Goal: Task Accomplishment & Management: Manage account settings

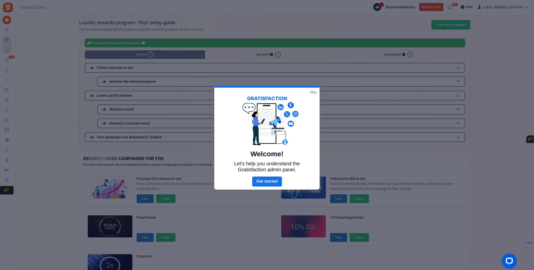
click at [314, 90] on link "Skip" at bounding box center [313, 92] width 7 height 5
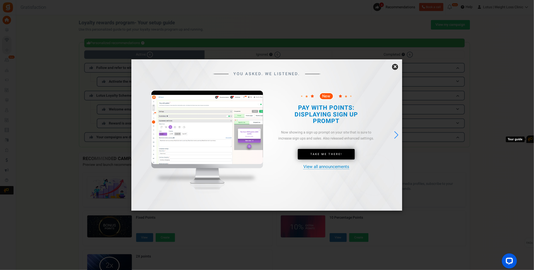
click at [397, 66] on link "×" at bounding box center [395, 67] width 6 height 6
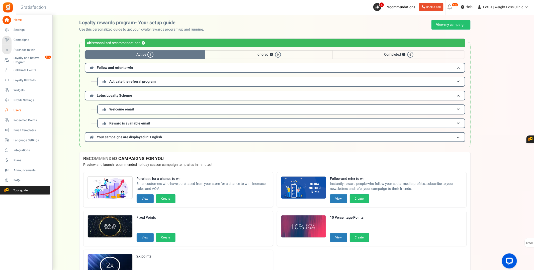
click at [18, 111] on span "Users" at bounding box center [31, 110] width 35 height 4
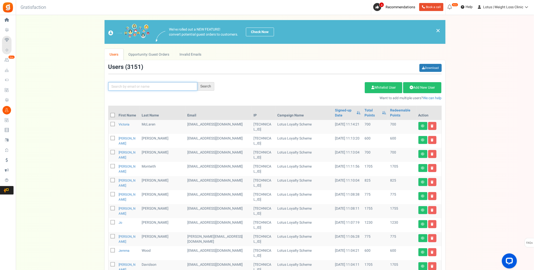
click at [121, 89] on input "text" at bounding box center [152, 86] width 89 height 9
type input "RHIANNON"
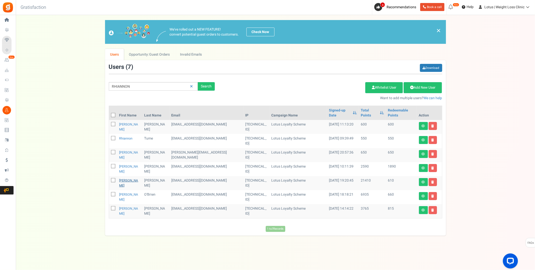
click at [127, 178] on link "[PERSON_NAME]" at bounding box center [128, 183] width 19 height 10
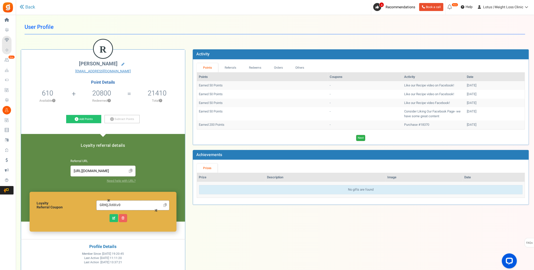
click at [361, 137] on link "Next" at bounding box center [360, 138] width 9 height 6
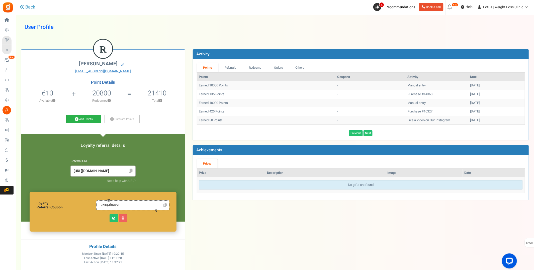
click at [83, 119] on link "Add Points" at bounding box center [83, 119] width 35 height 9
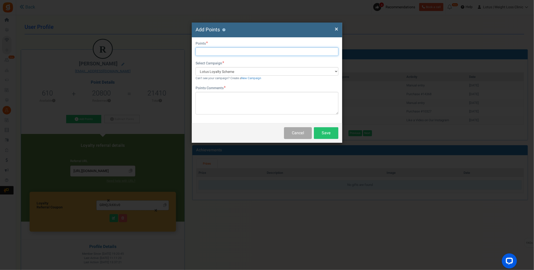
click at [209, 52] on input "text" at bounding box center [267, 51] width 143 height 9
type input "10000"
click at [211, 96] on textarea at bounding box center [267, 103] width 143 height 23
type textarea "m"
click at [230, 108] on textarea "Monthly credit agreement" at bounding box center [267, 103] width 143 height 23
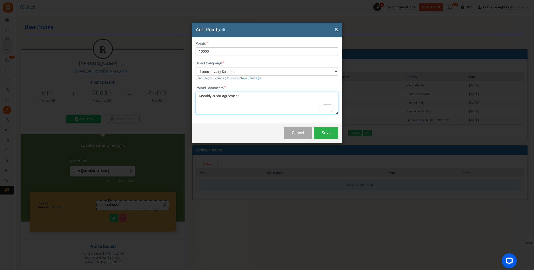
type textarea "Monthly credit agreement"
click at [326, 134] on button "Save" at bounding box center [326, 133] width 25 height 12
